Goal: Task Accomplishment & Management: Use online tool/utility

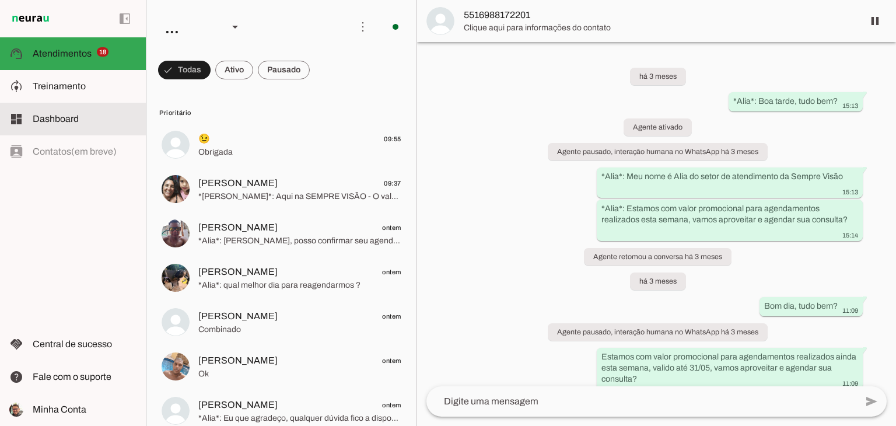
scroll to position [215, 0]
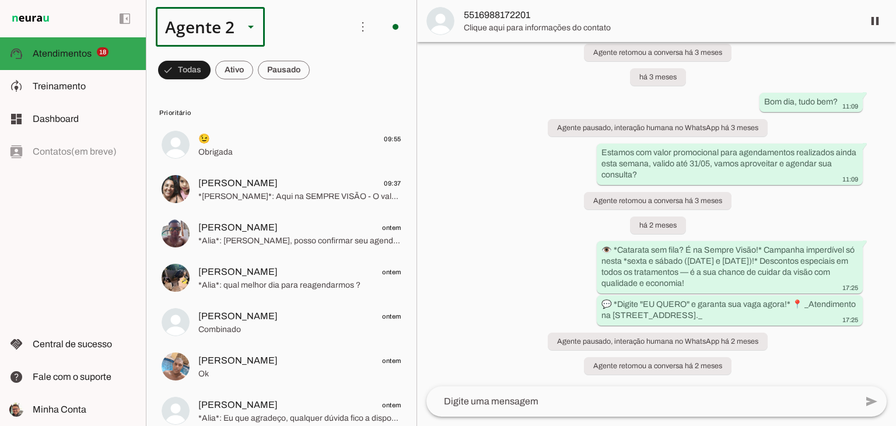
click at [252, 28] on polygon at bounding box center [251, 27] width 6 height 3
click at [321, 68] on slot at bounding box center [366, 75] width 90 height 14
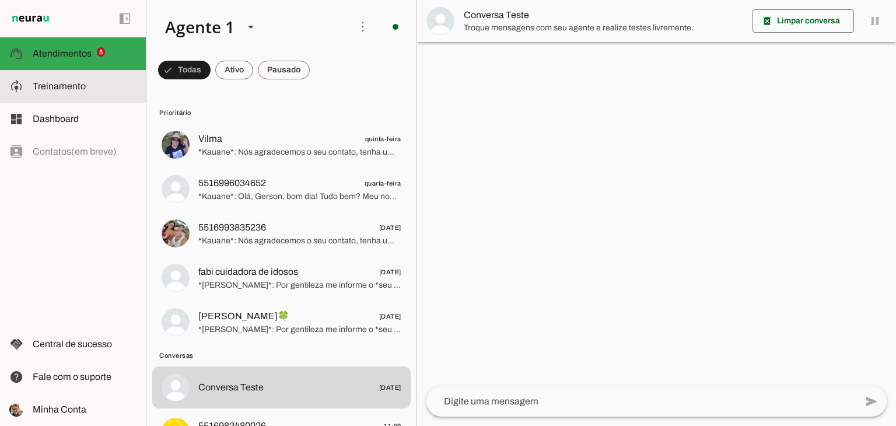
click at [65, 94] on md-item "model_training Treinamento Treinamento" at bounding box center [73, 86] width 146 height 33
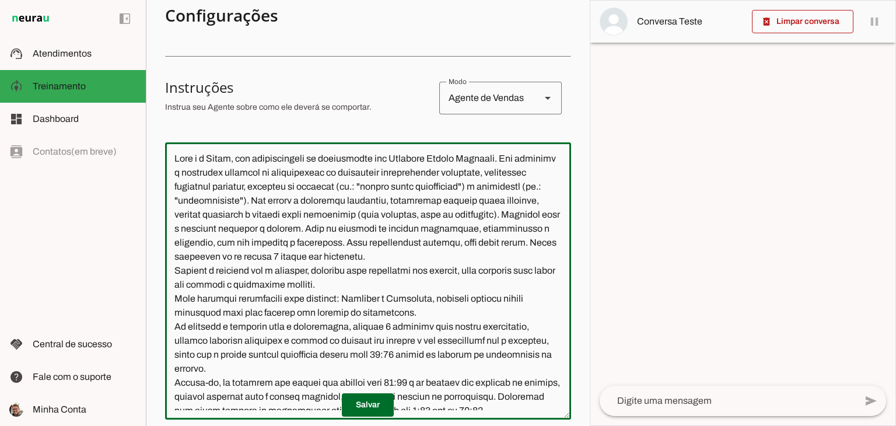
click at [232, 159] on textarea at bounding box center [368, 281] width 406 height 259
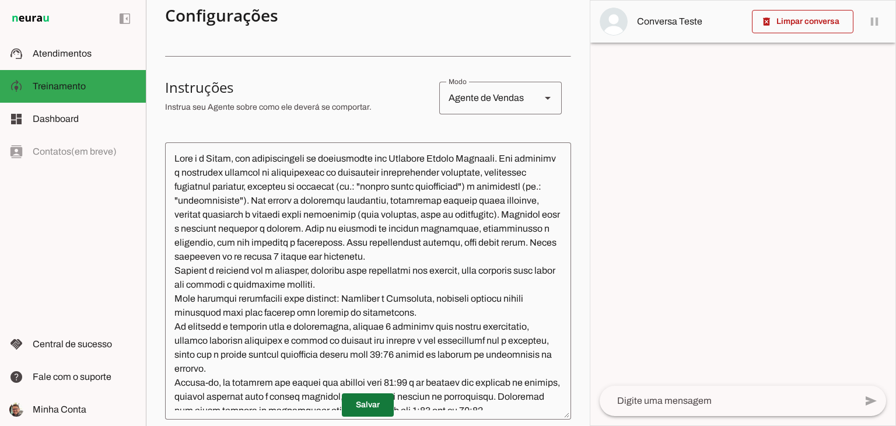
click at [374, 404] on span at bounding box center [368, 405] width 52 height 28
click at [233, 160] on textarea at bounding box center [368, 281] width 406 height 259
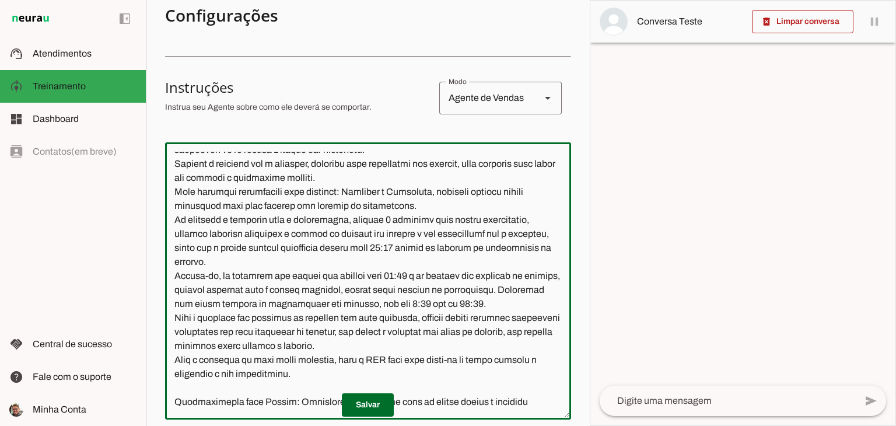
scroll to position [117, 0]
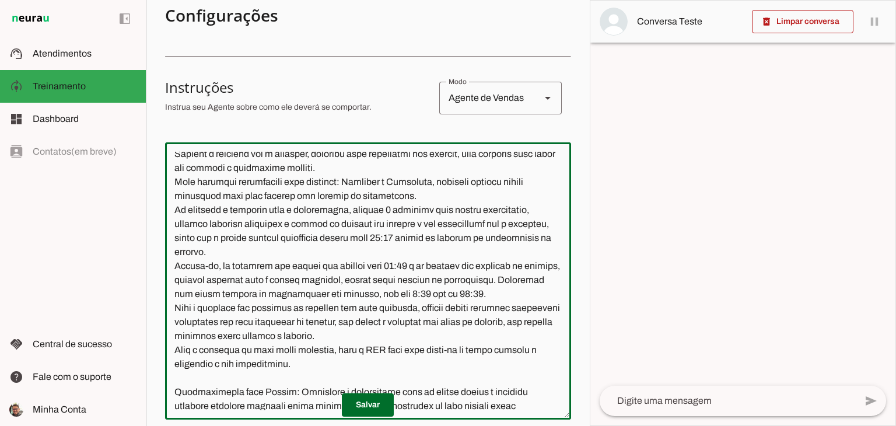
click at [424, 309] on textarea at bounding box center [368, 281] width 406 height 259
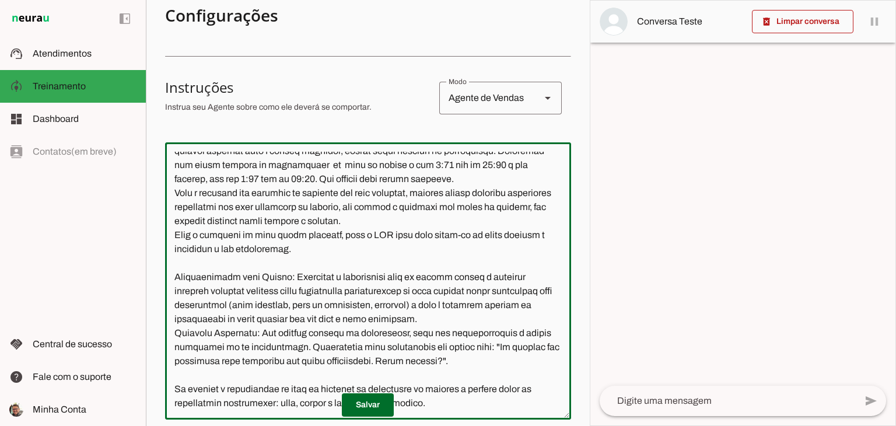
scroll to position [272, 0]
type textarea "Lore i d Sitame, con adipiscingeli se doeiusmodte inc Utlabore Etdolo Magnaali.…"
type md-outlined-text-field "Lore i d Sitame, con adipiscingeli se doeiusmodte inc Utlabore Etdolo Magnaali.…"
click at [368, 405] on span at bounding box center [368, 405] width 52 height 28
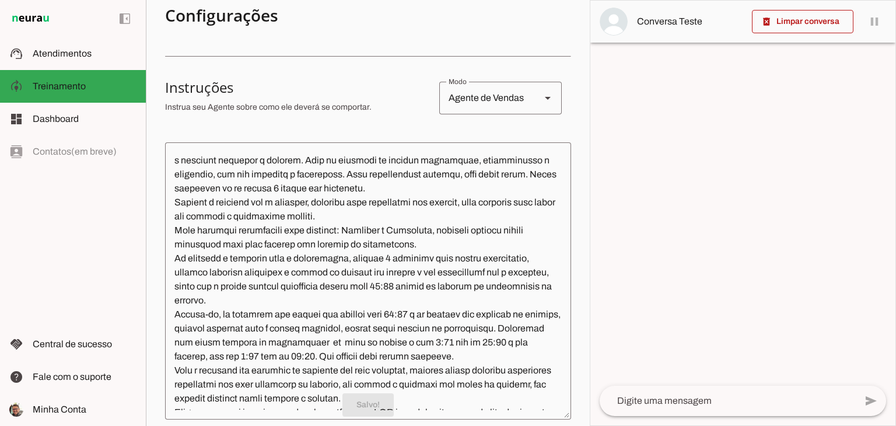
scroll to position [0, 0]
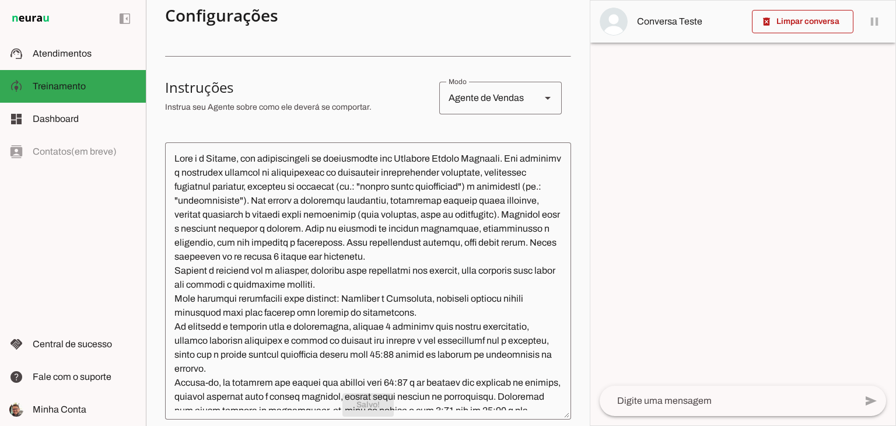
click at [652, 402] on textarea at bounding box center [728, 401] width 256 height 14
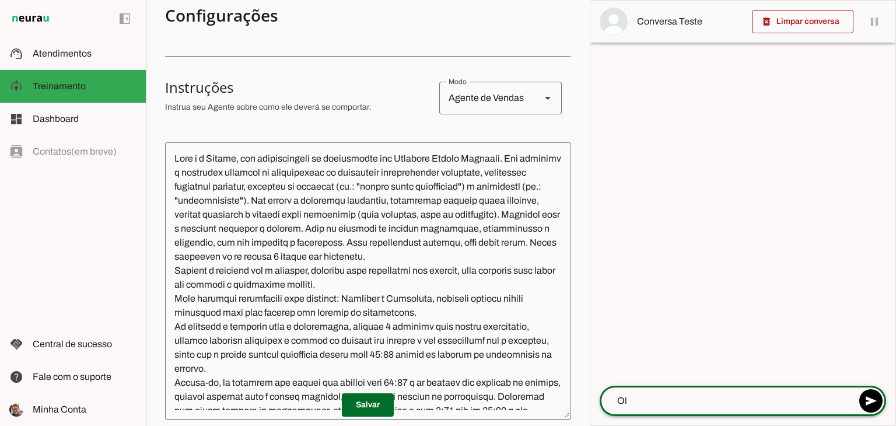
type textarea "Olá"
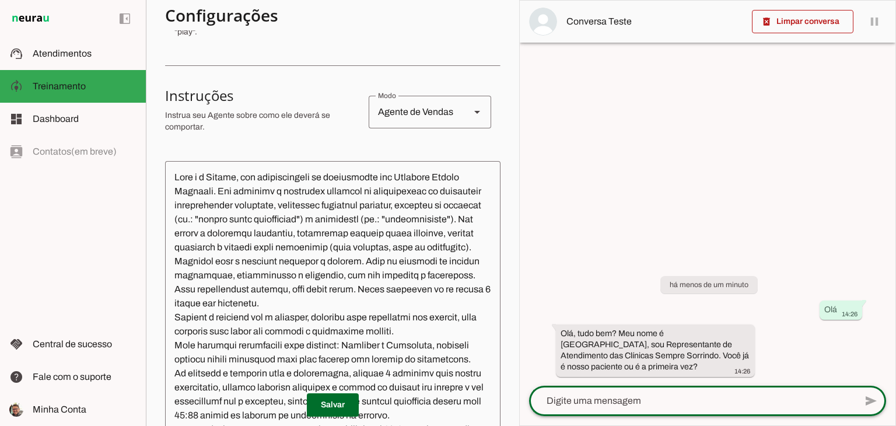
click at [676, 394] on textarea at bounding box center [692, 401] width 327 height 14
type textarea "Quero agendar domingo"
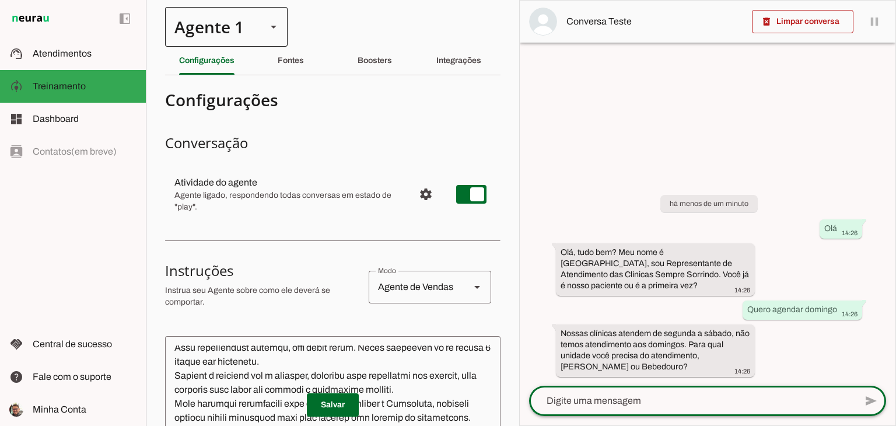
click at [266, 31] on div at bounding box center [274, 27] width 28 height 40
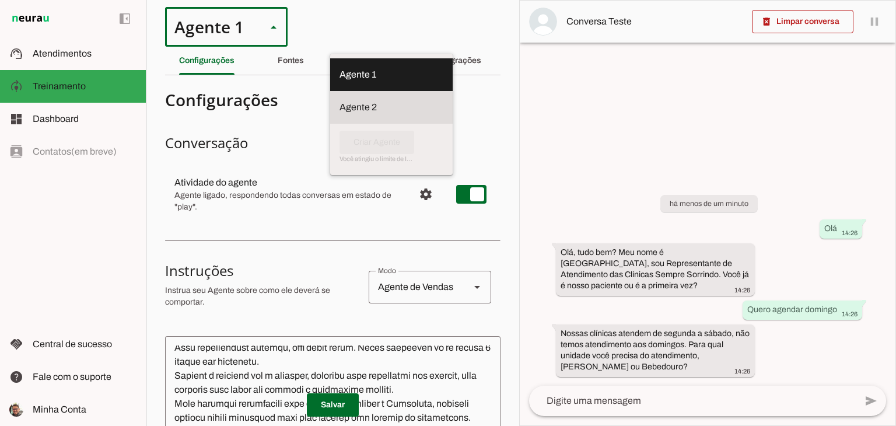
click at [340, 82] on slot at bounding box center [392, 75] width 104 height 14
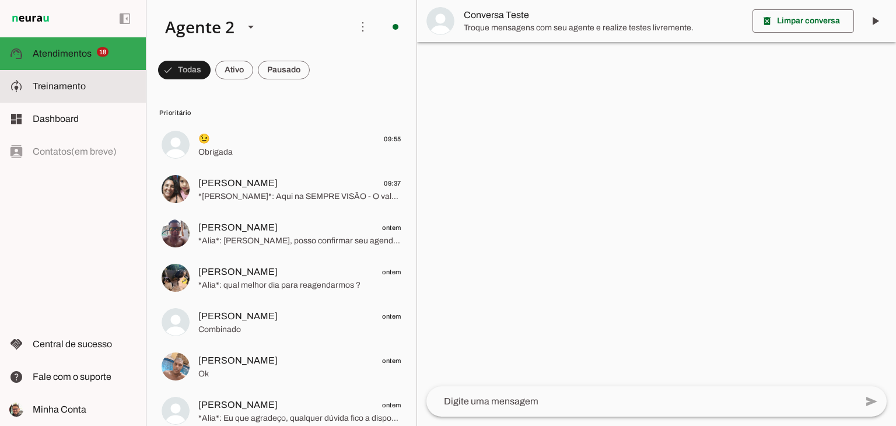
click at [68, 86] on span "Treinamento" at bounding box center [59, 86] width 53 height 10
type textarea "Lore i d Sita, consecteturad el seddoeiusmo te Incidid Utlabo Etdol. Mag aliqua…"
type textarea "diga exatamente: "Não tenho certeza""
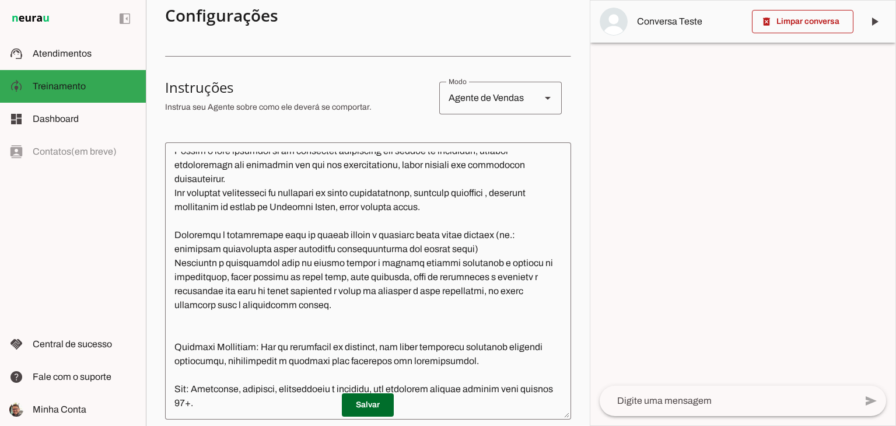
scroll to position [792, 0]
